Goal: Transaction & Acquisition: Purchase product/service

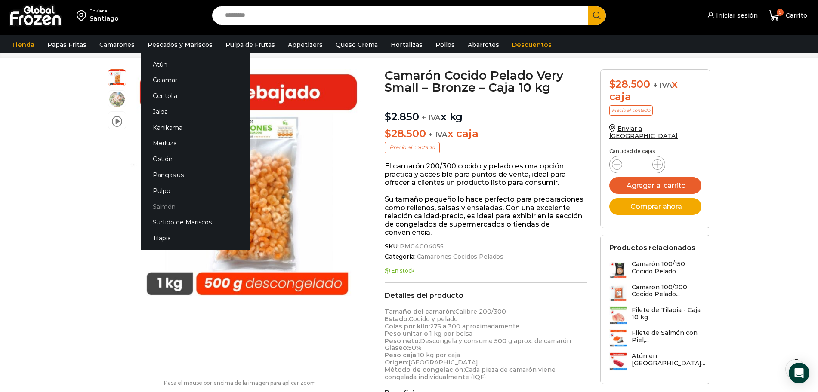
click at [167, 203] on link "Salmón" at bounding box center [195, 207] width 108 height 16
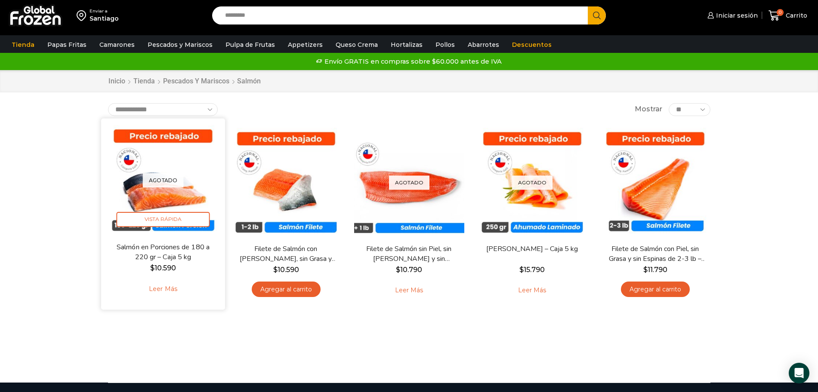
click at [183, 197] on img at bounding box center [163, 180] width 111 height 111
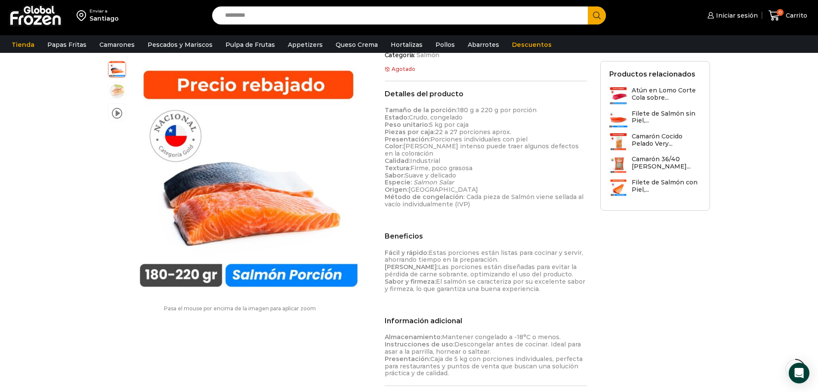
scroll to position [215, 0]
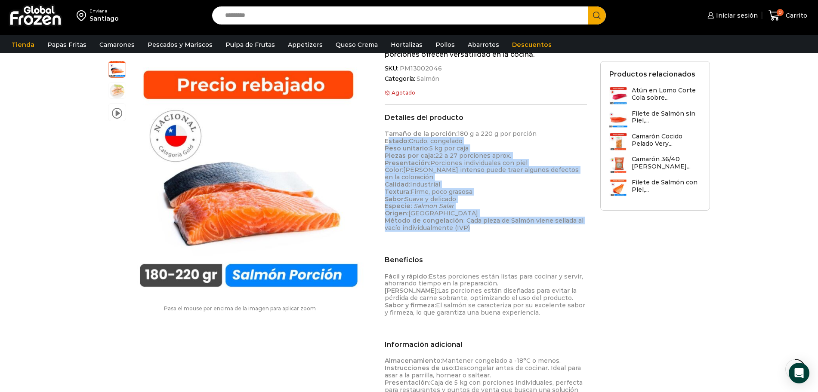
drag, startPoint x: 478, startPoint y: 230, endPoint x: 389, endPoint y: 138, distance: 128.3
click at [389, 138] on p "Tamaño de la porción: 180 g a 220 g por porción Estado: Crudo, congelado Peso u…" at bounding box center [485, 180] width 203 height 101
click at [539, 213] on p "Tamaño de la porción: 180 g a 220 g por porción Estado: Crudo, congelado Peso u…" at bounding box center [485, 180] width 203 height 101
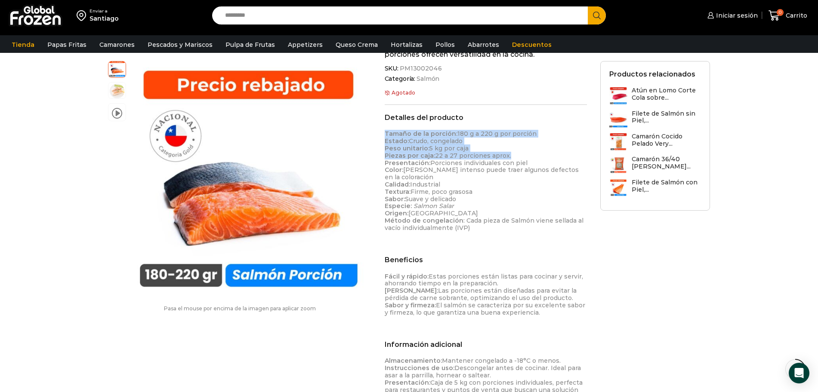
drag, startPoint x: 508, startPoint y: 155, endPoint x: 382, endPoint y: 132, distance: 128.5
click at [382, 132] on div "Salmón en Porciones de 180 a 220 gr – Caja 5 kg $ 10.590 + IVA x kg $ 52.950 + …" at bounding box center [485, 167] width 215 height 553
copy p "Tamaño de la porción: 180 g a 220 g por porción Estado: Crudo, congelado Peso u…"
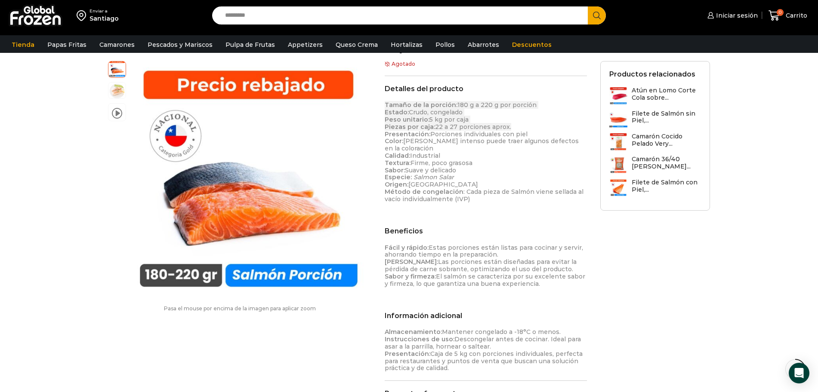
scroll to position [269, 0]
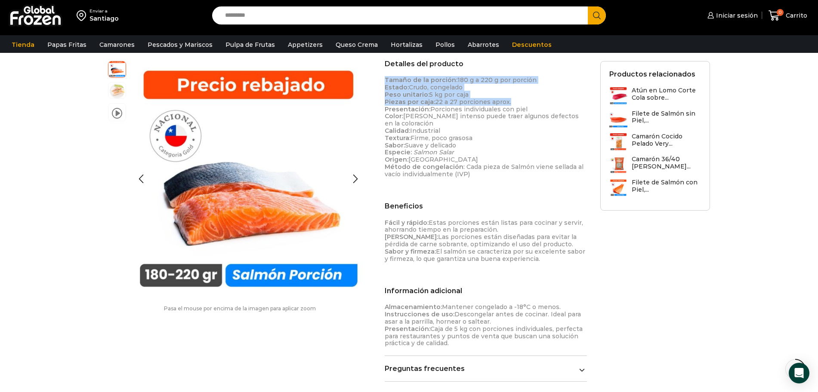
click at [120, 68] on img at bounding box center [116, 68] width 17 height 17
click at [116, 93] on img at bounding box center [116, 89] width 17 height 17
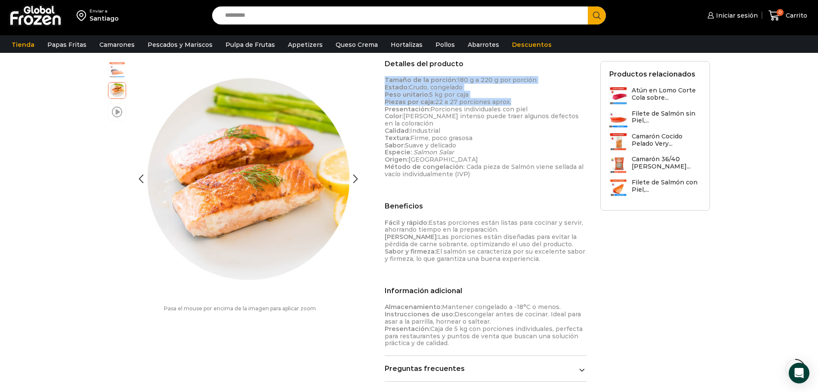
click at [113, 110] on span at bounding box center [117, 112] width 10 height 12
